Goal: Answer question/provide support: Answer question/provide support

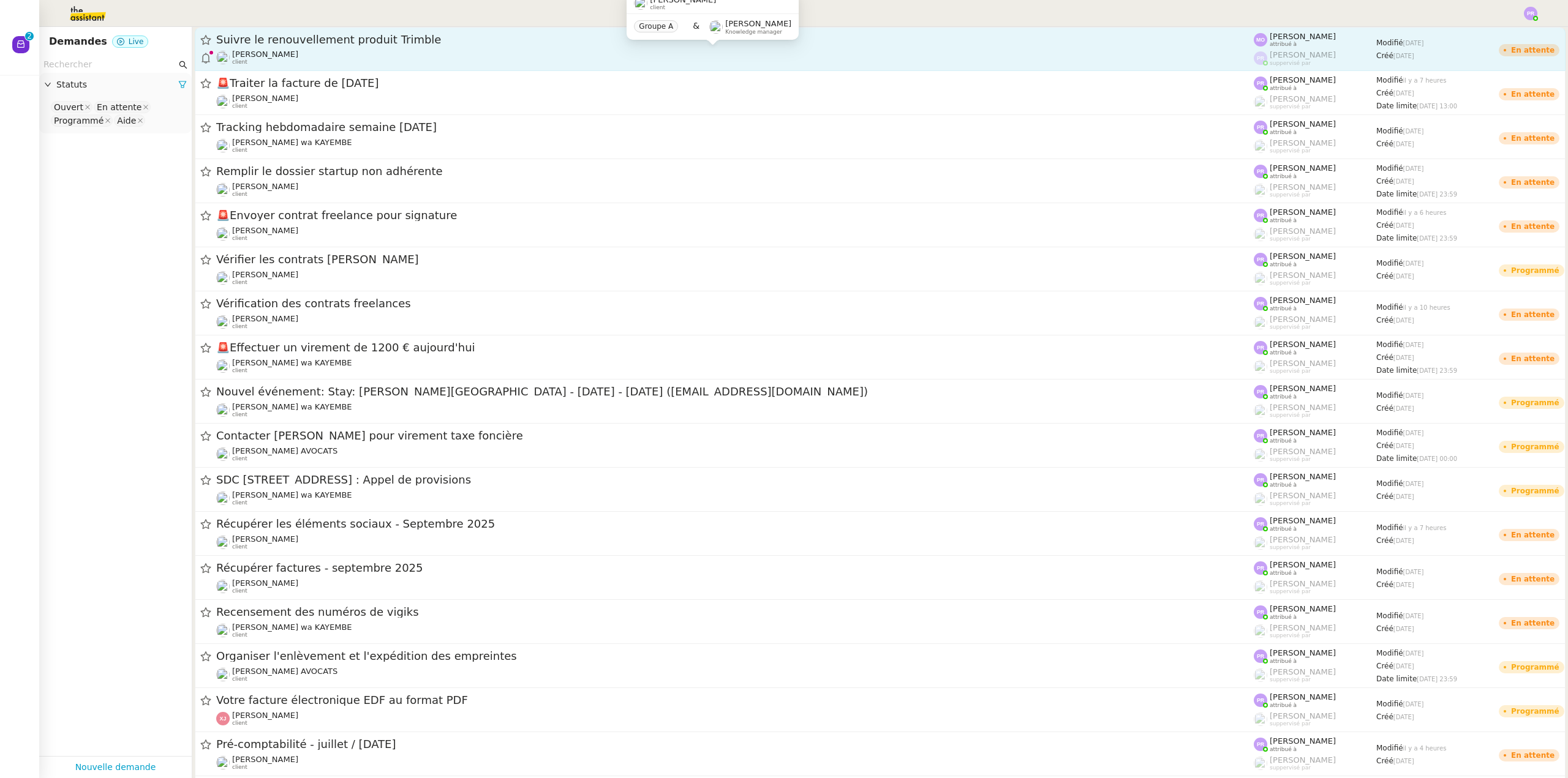
click at [357, 53] on div "[PERSON_NAME] client" at bounding box center [735, 58] width 1038 height 16
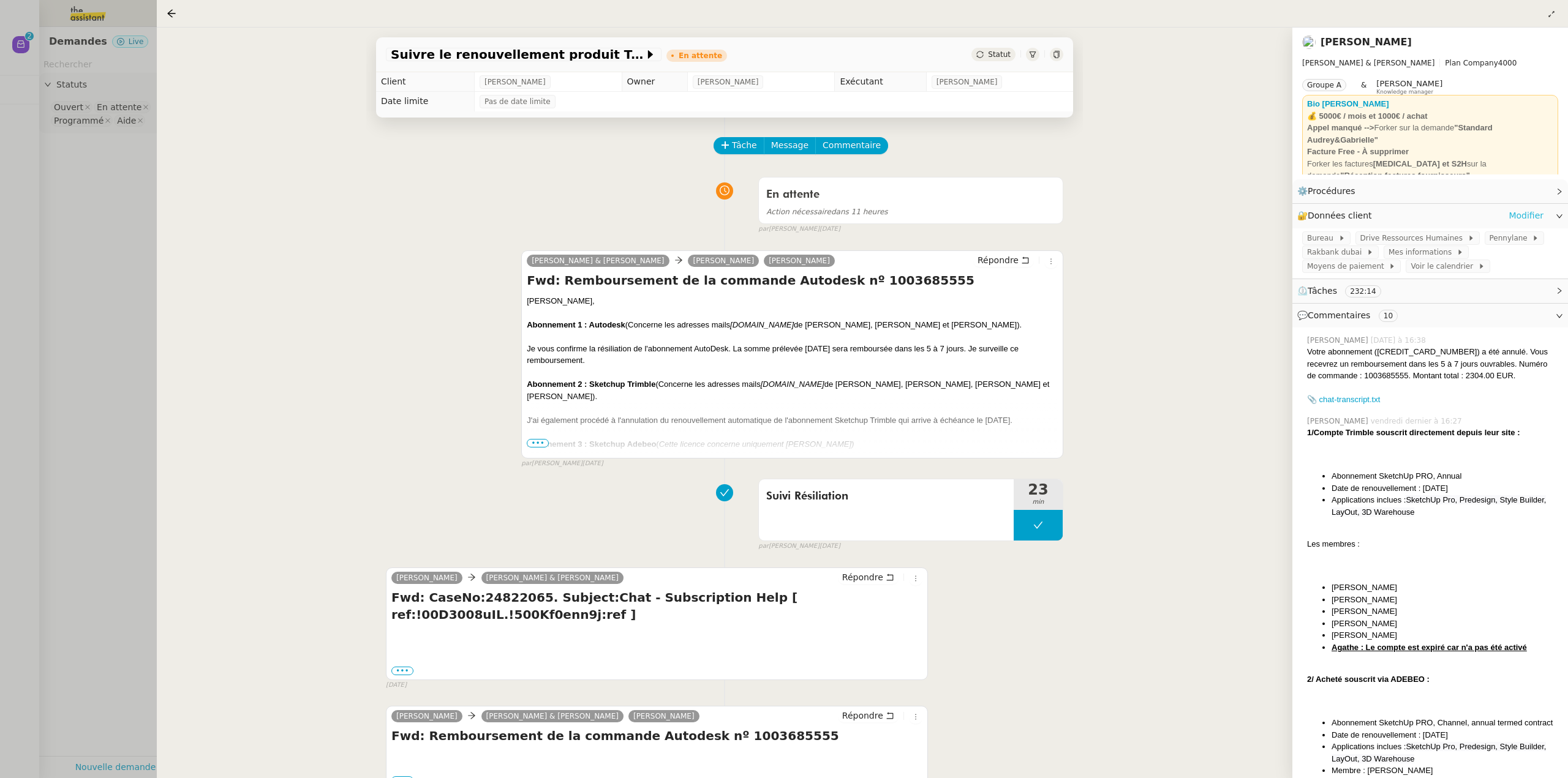
click at [1517, 221] on link "Modifier" at bounding box center [1526, 216] width 35 height 14
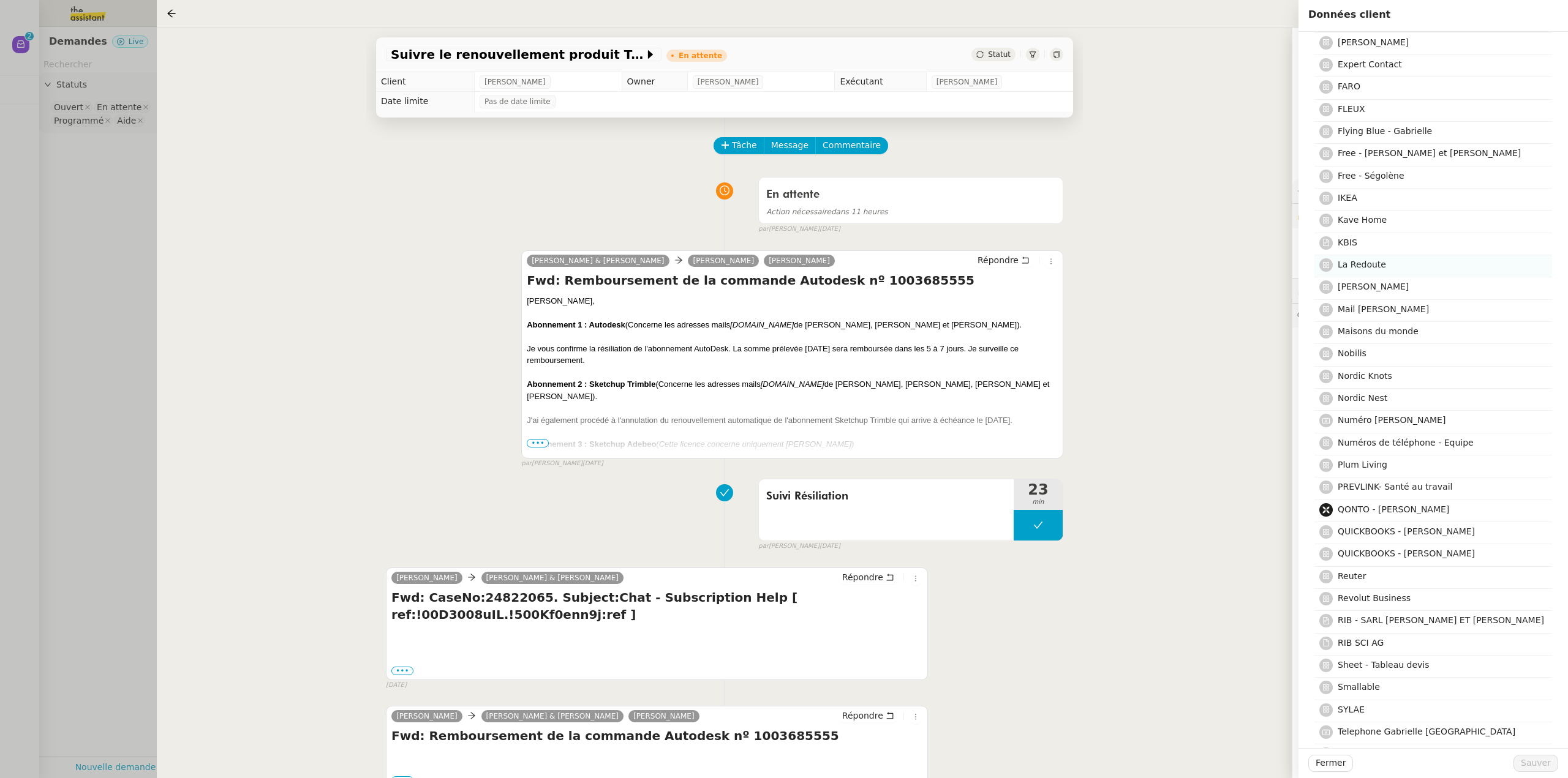
scroll to position [1469, 0]
click at [81, 250] on div at bounding box center [784, 389] width 1568 height 778
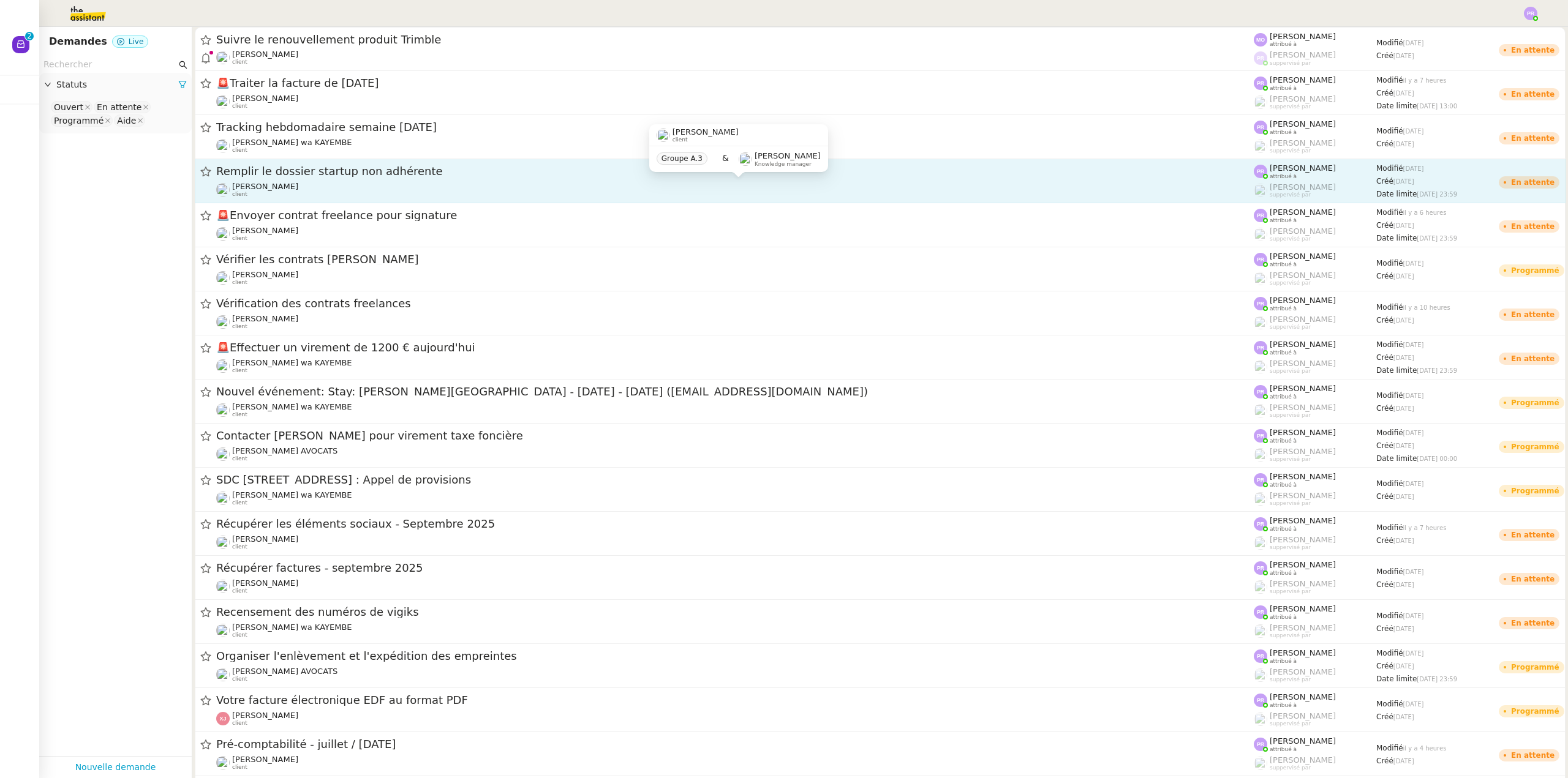
click at [326, 186] on div "[PERSON_NAME] client" at bounding box center [735, 190] width 1038 height 16
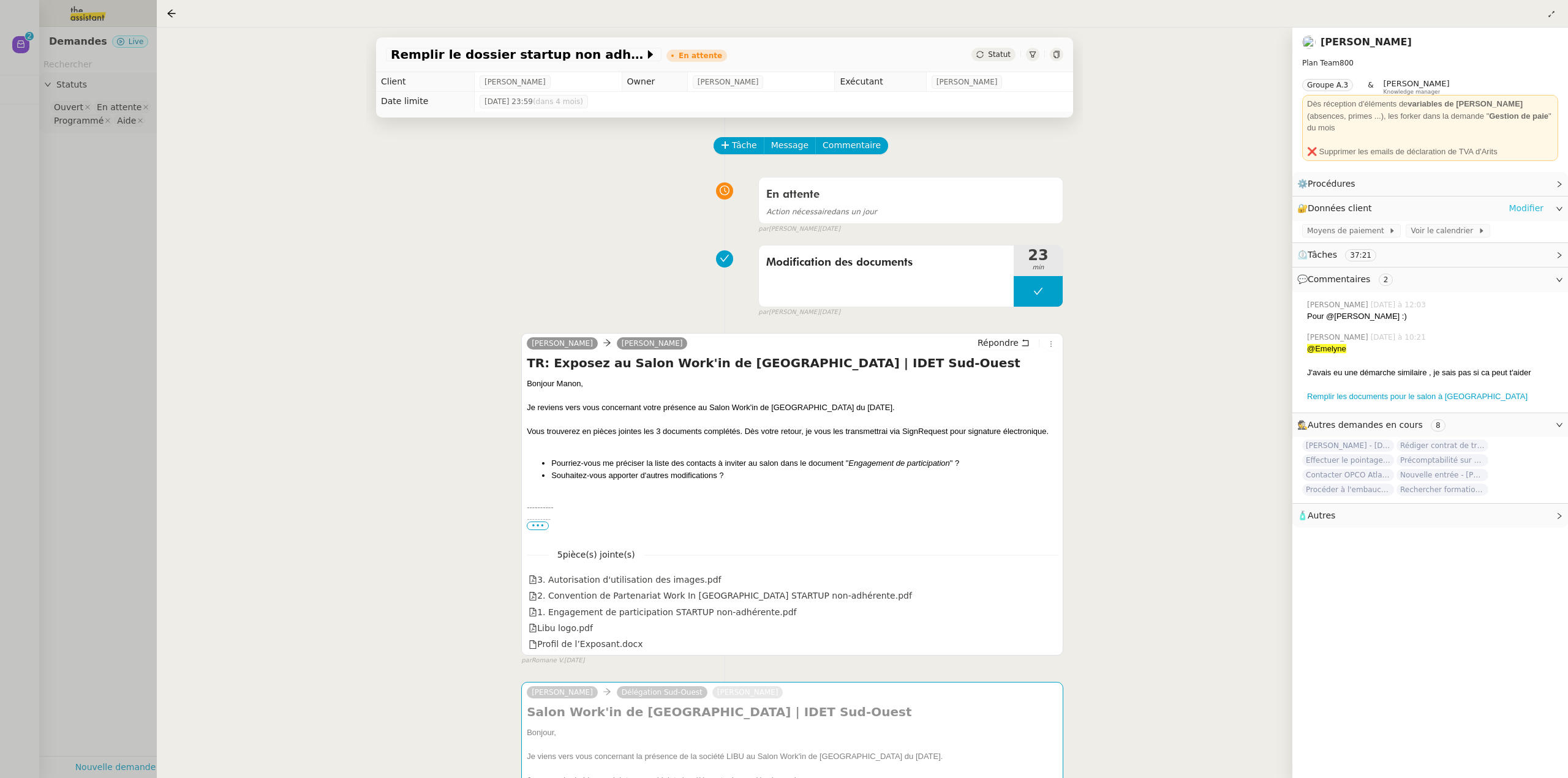
click at [1526, 202] on link "Modifier" at bounding box center [1526, 208] width 35 height 14
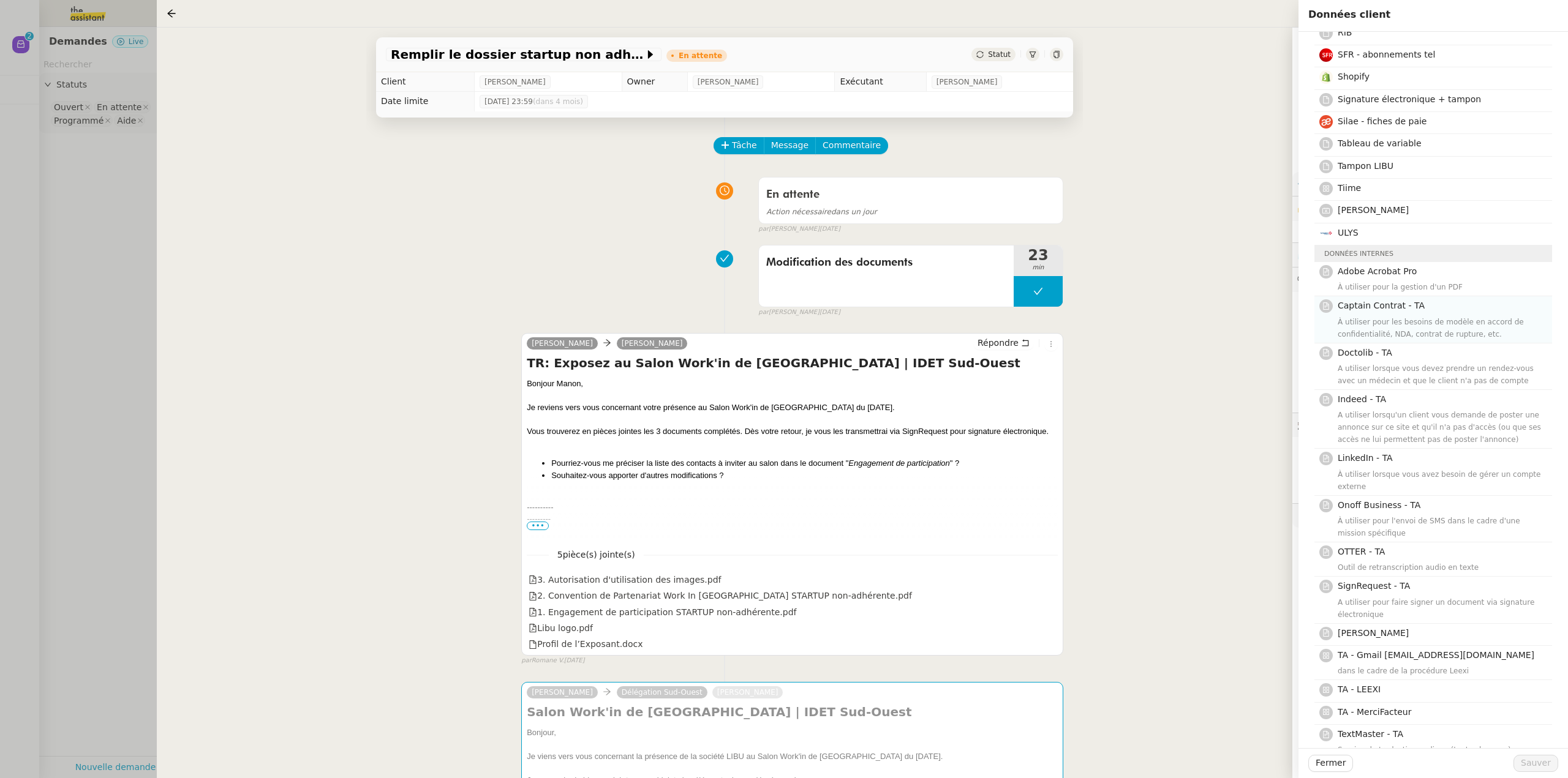
scroll to position [1157, 0]
